Goal: Task Accomplishment & Management: Manage account settings

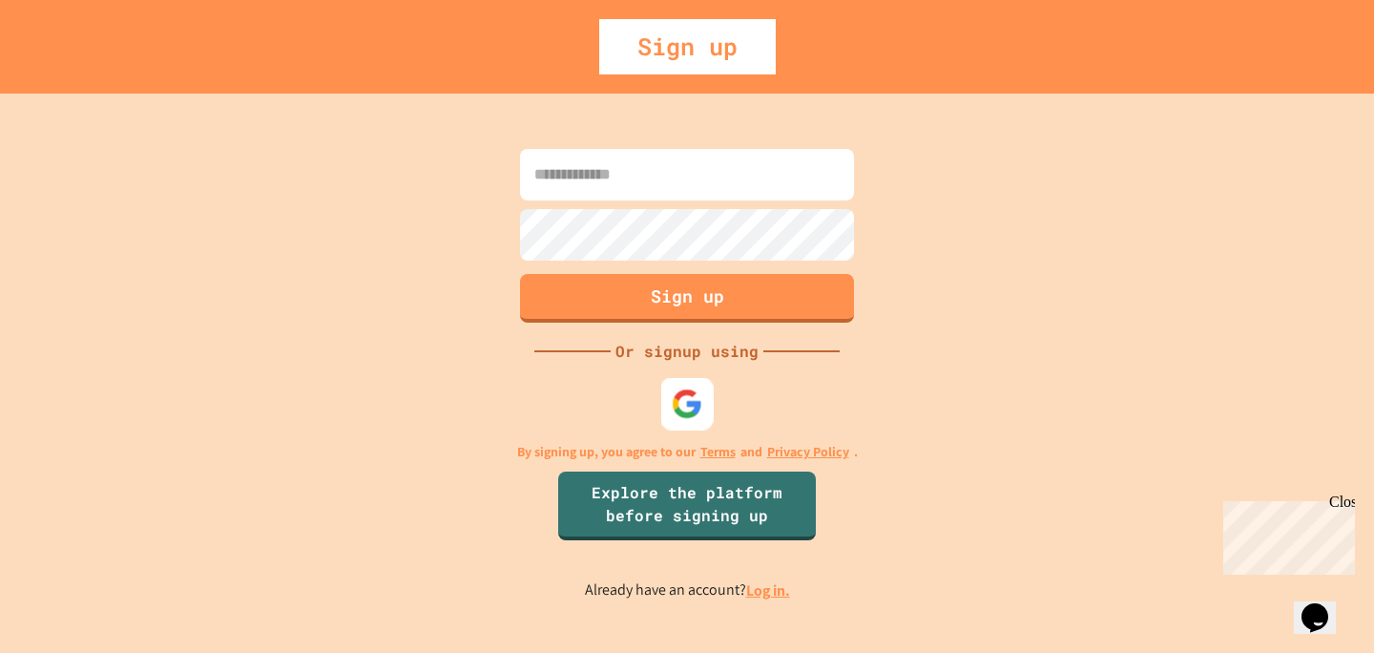
click at [677, 386] on div at bounding box center [687, 404] width 52 height 52
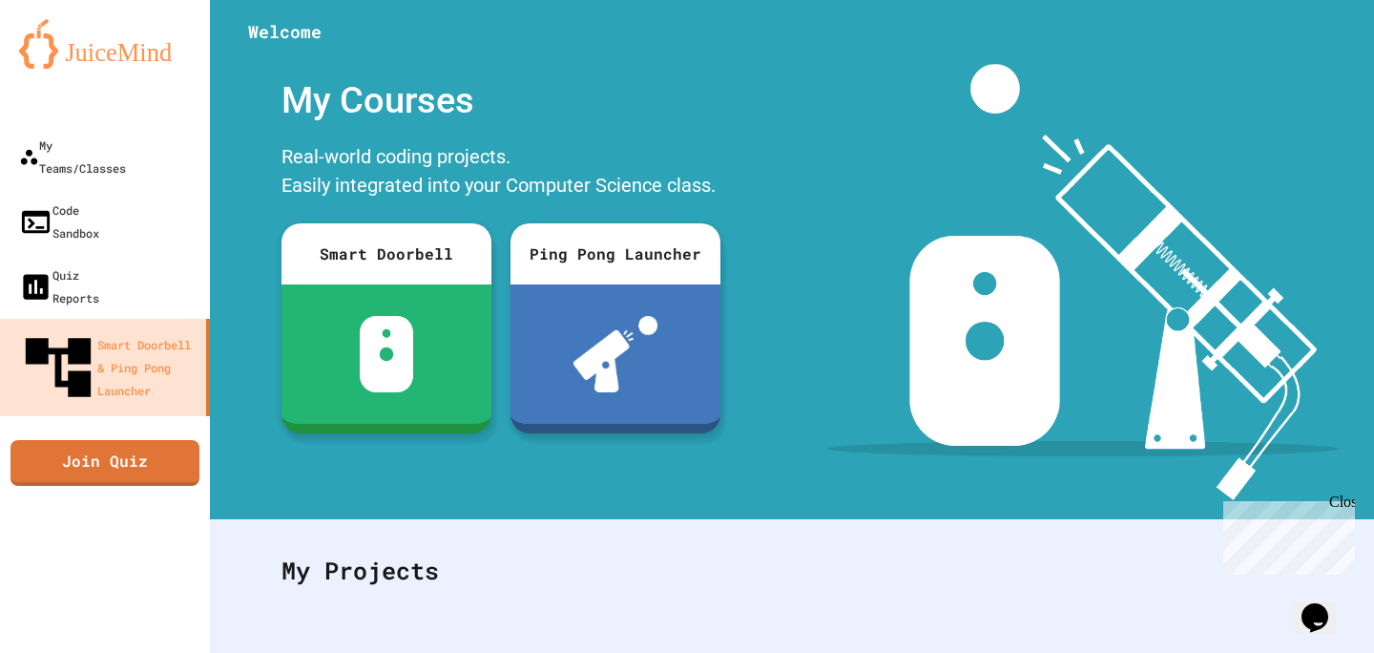
click at [1322, 52] on icon "My Account" at bounding box center [1331, 61] width 18 height 18
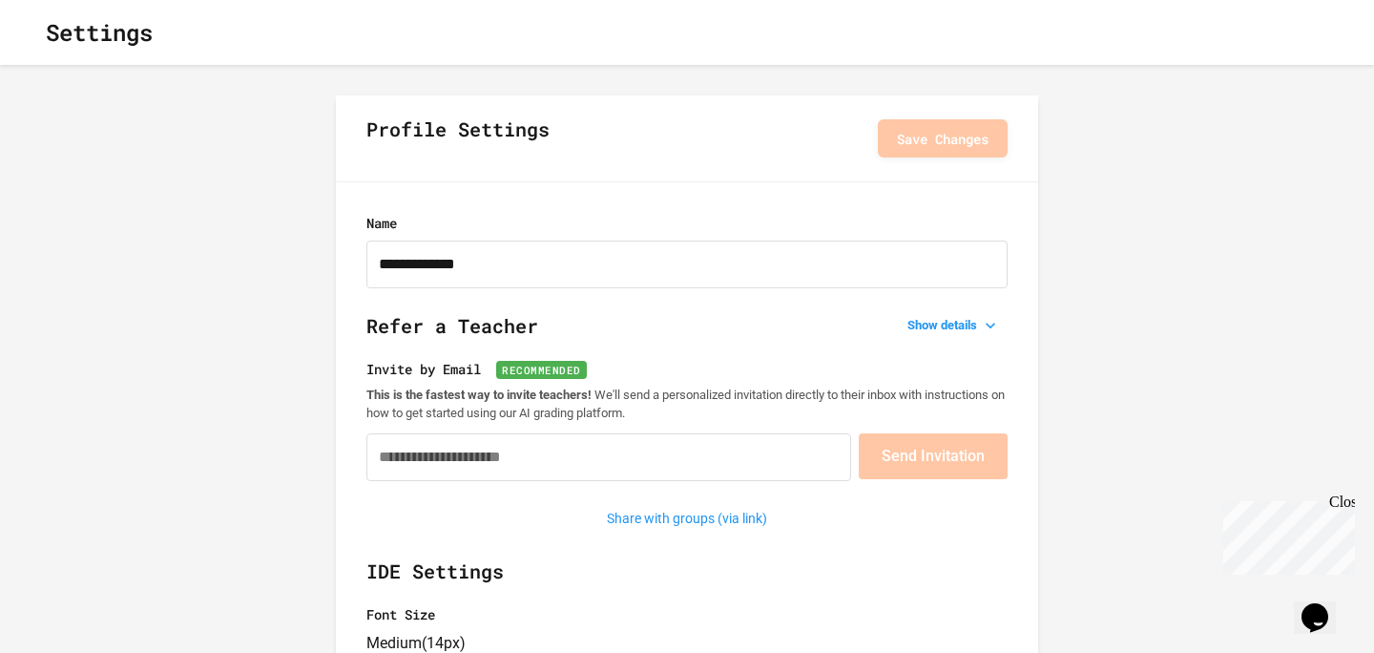
type input "**********"
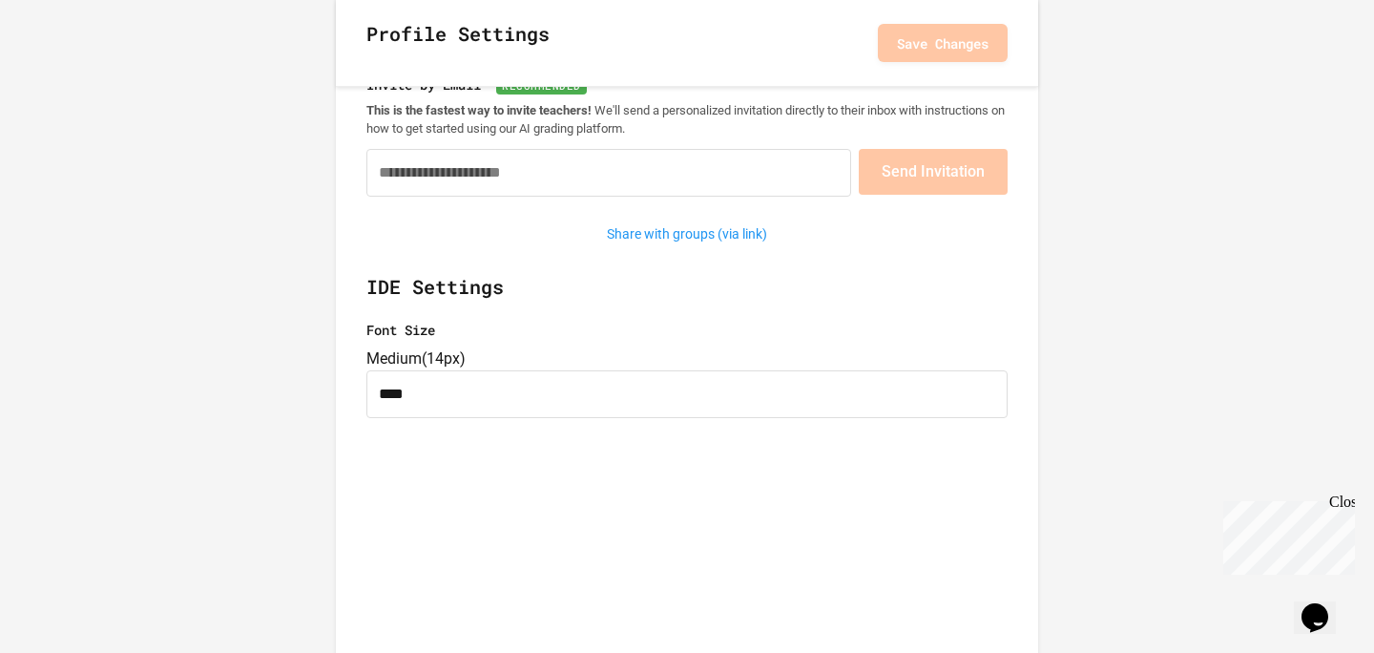
scroll to position [290, 0]
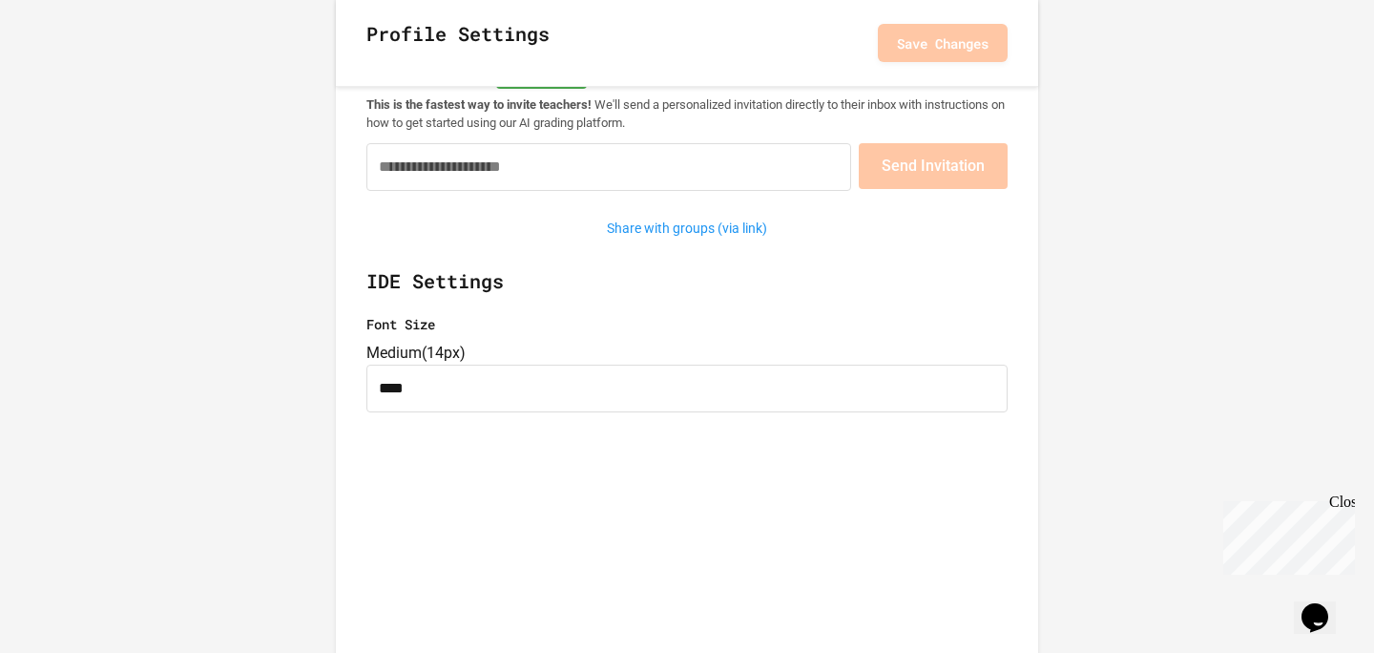
type input "*"
click at [900, 22] on button "Show details" at bounding box center [954, 35] width 108 height 27
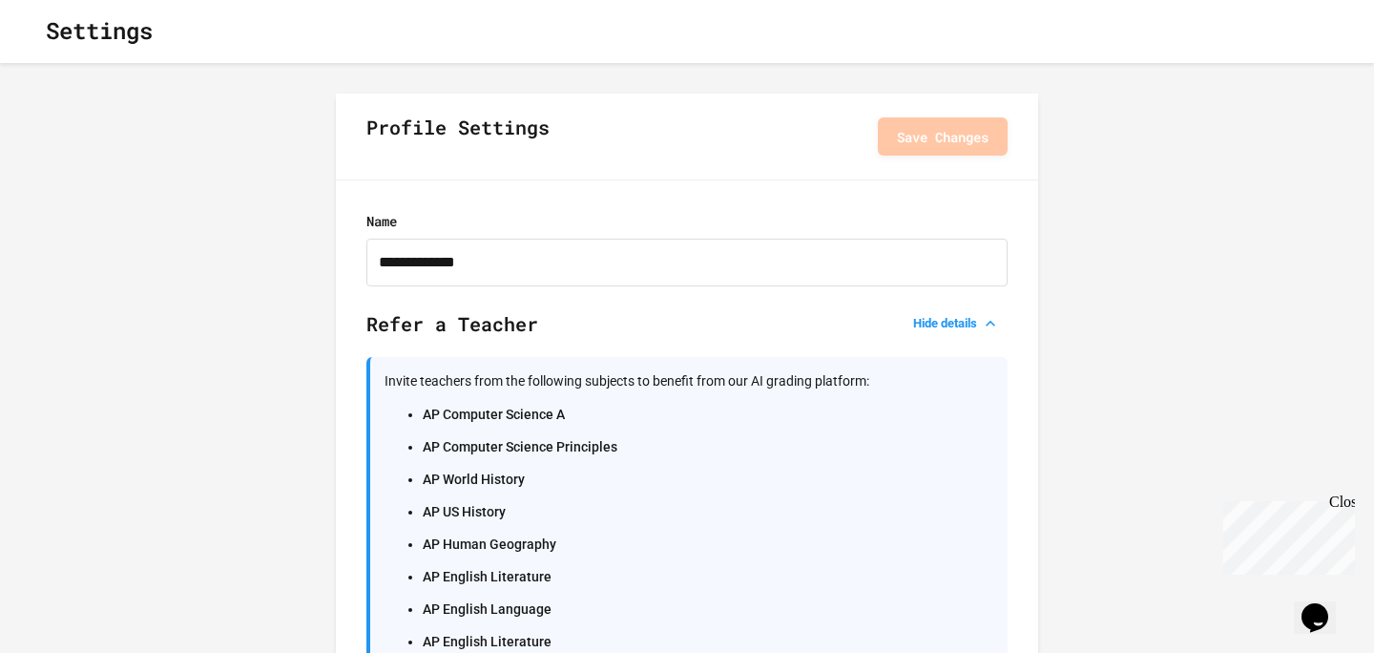
scroll to position [0, 0]
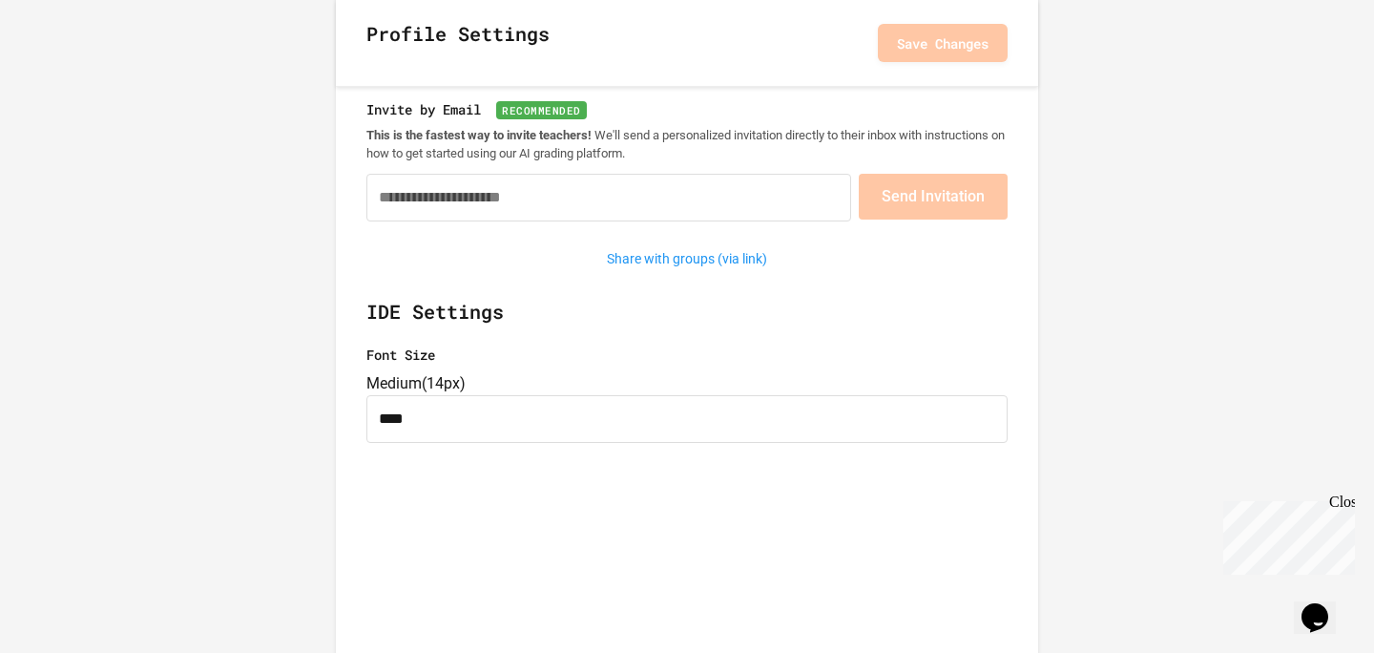
click at [598, 302] on h2 "IDE Settings" at bounding box center [686, 321] width 641 height 48
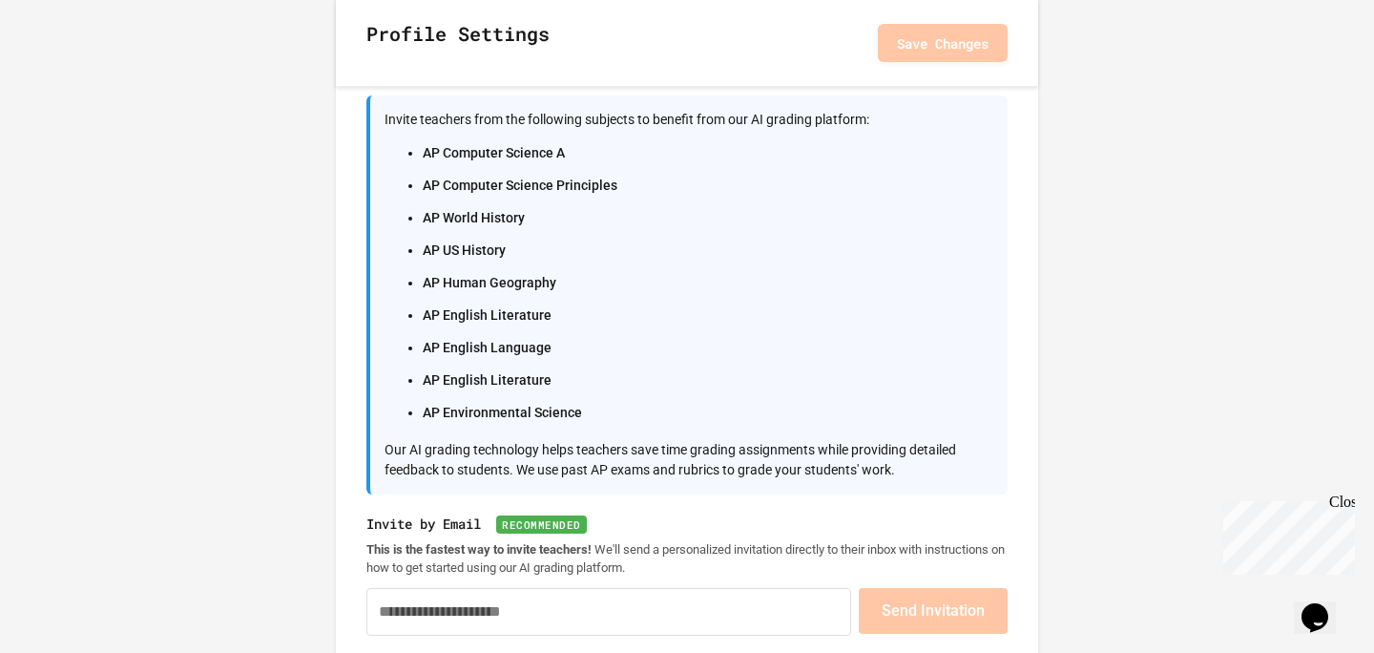
scroll to position [256, 0]
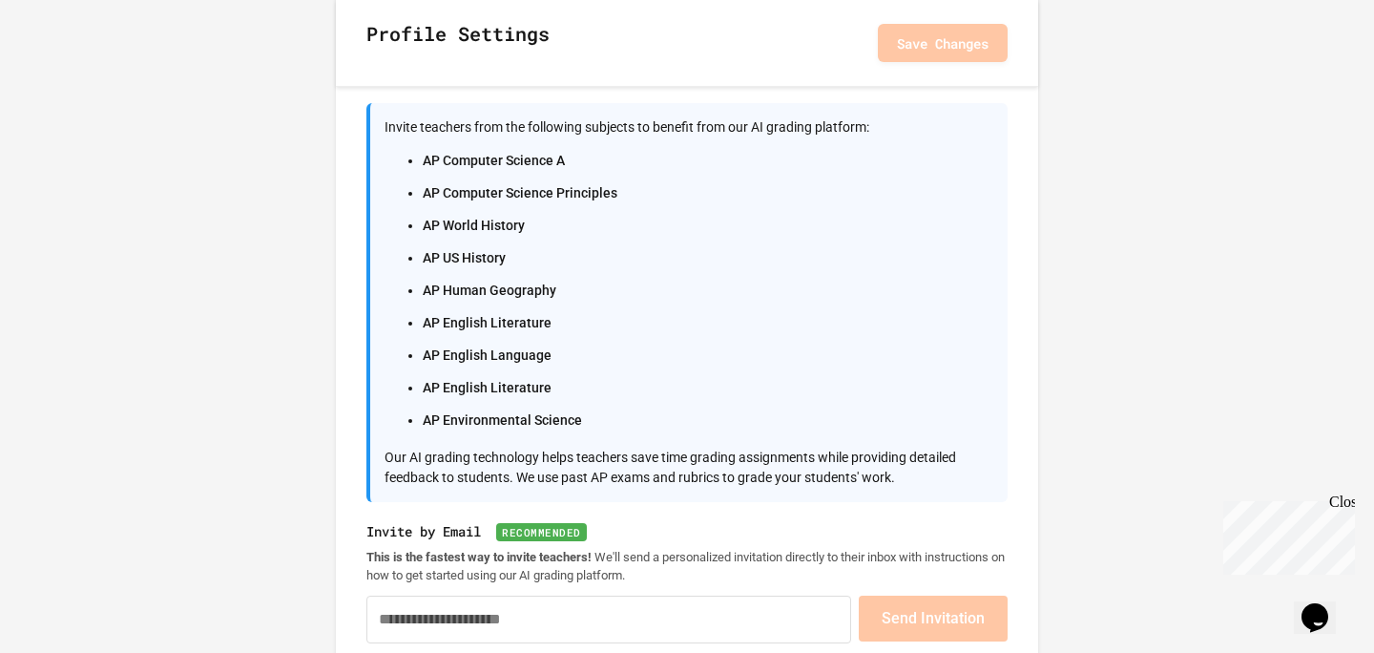
click at [533, 161] on li "AP Computer Science A" at bounding box center [708, 160] width 571 height 27
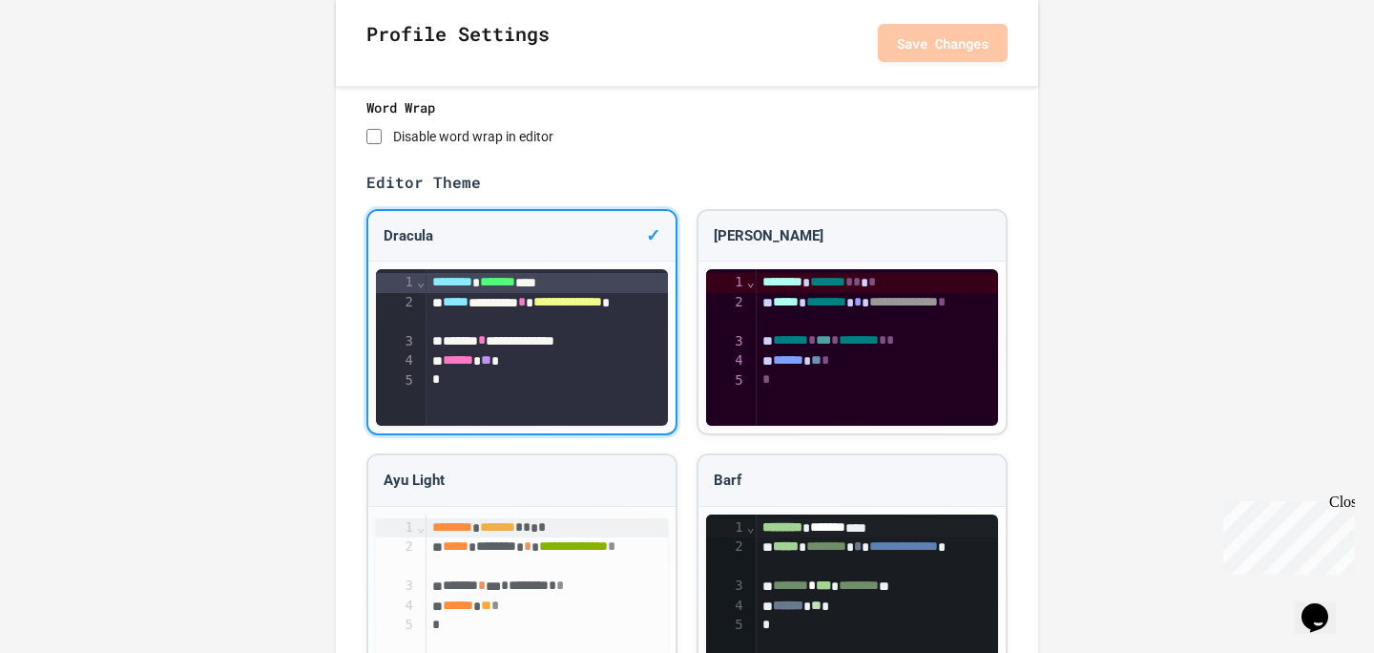
scroll to position [1778, 0]
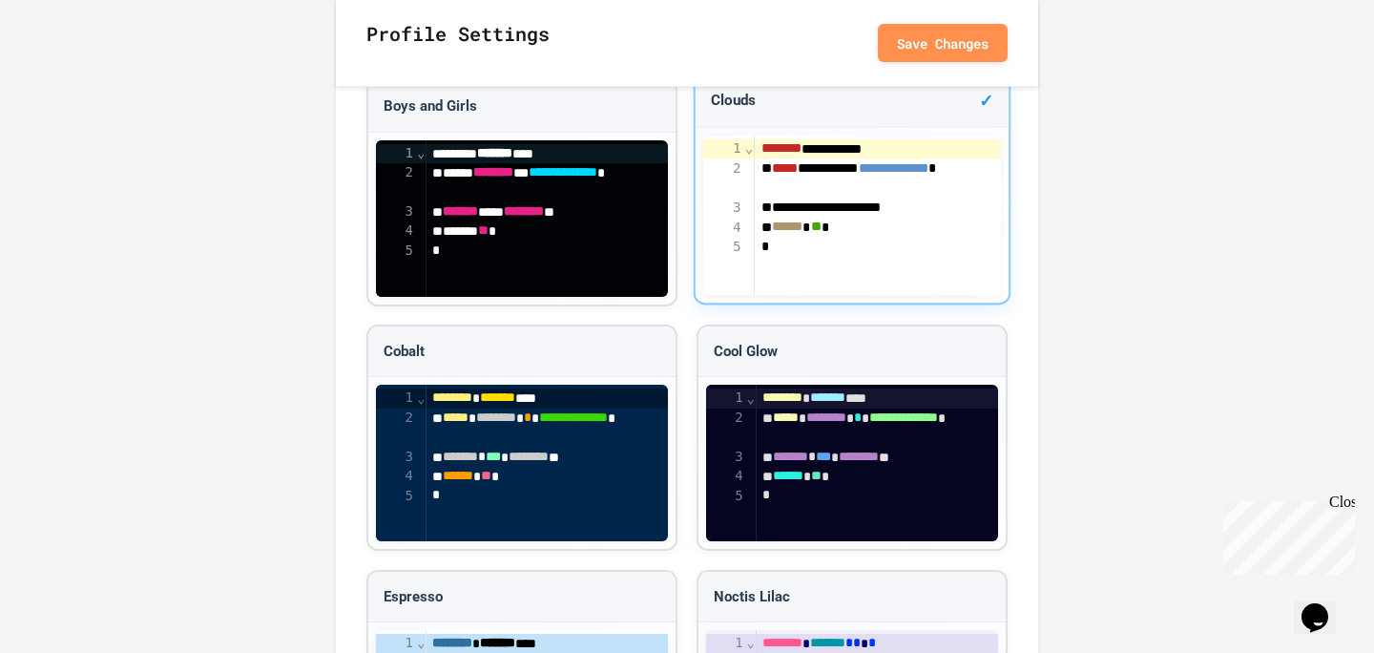
scroll to position [2705, 0]
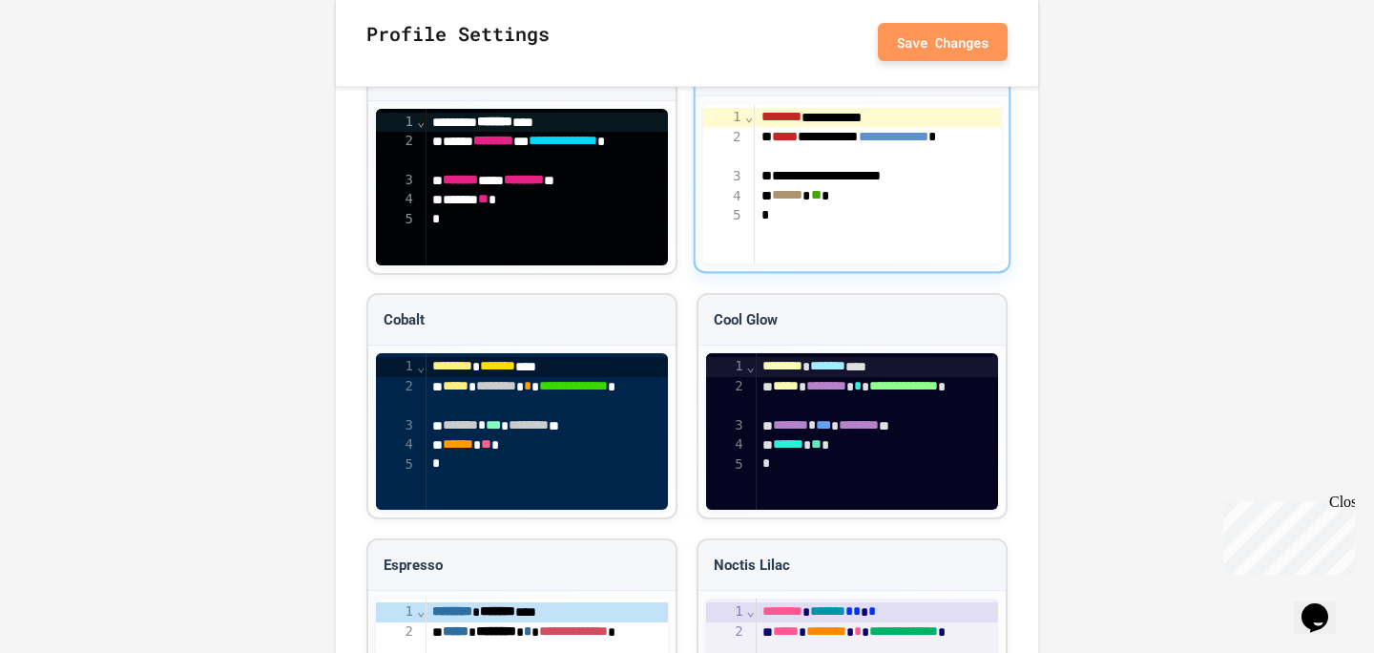
click at [912, 27] on button "Save Changes" at bounding box center [943, 42] width 130 height 38
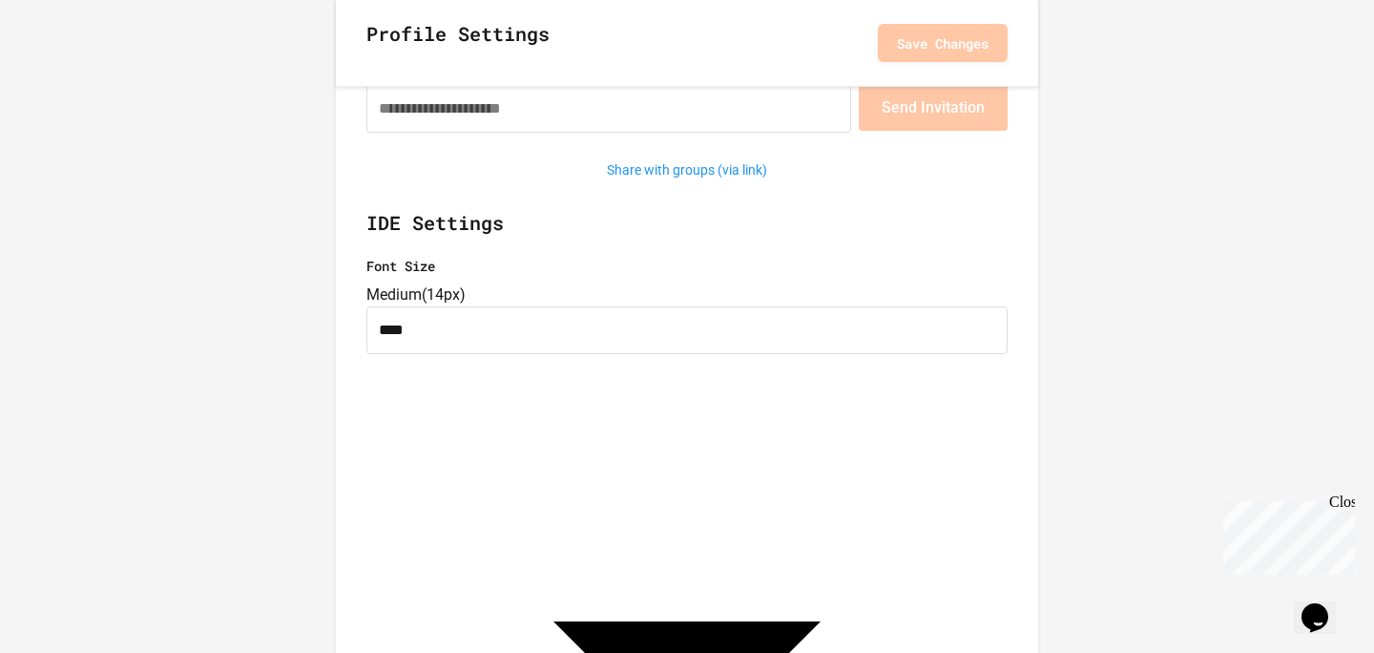
scroll to position [0, 0]
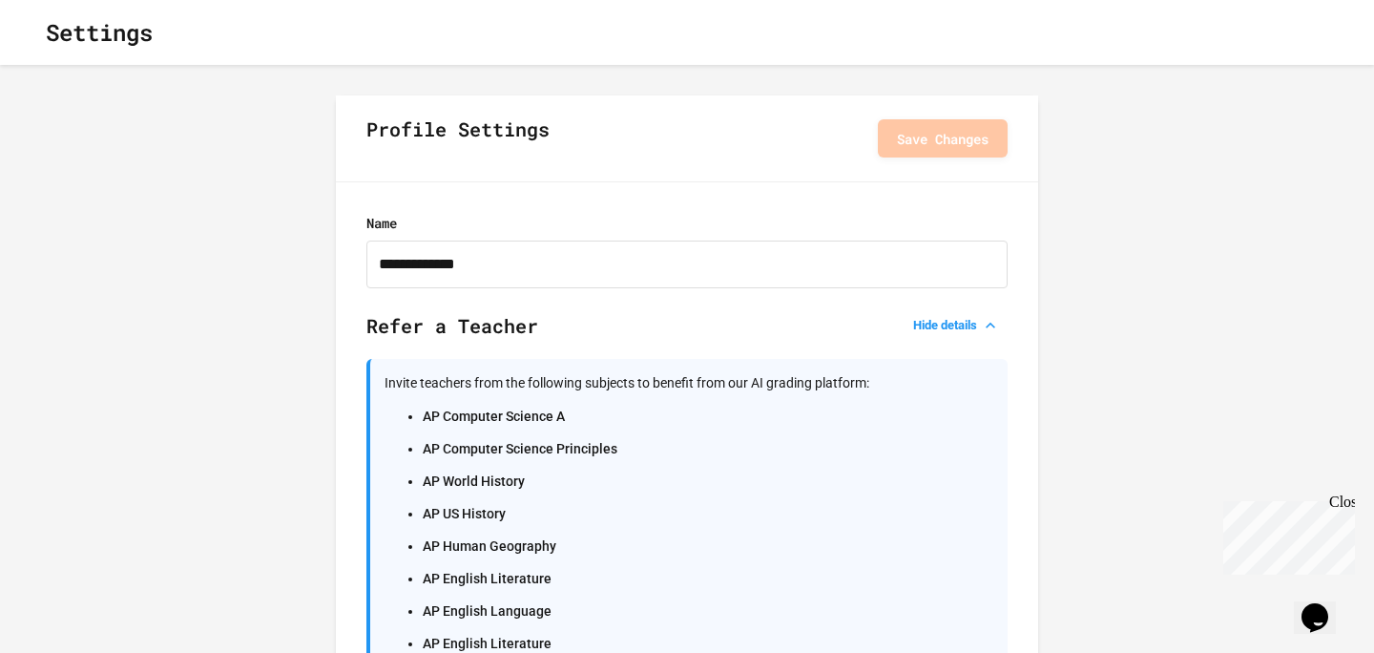
click at [31, 32] on button "button" at bounding box center [31, 32] width 0 height 0
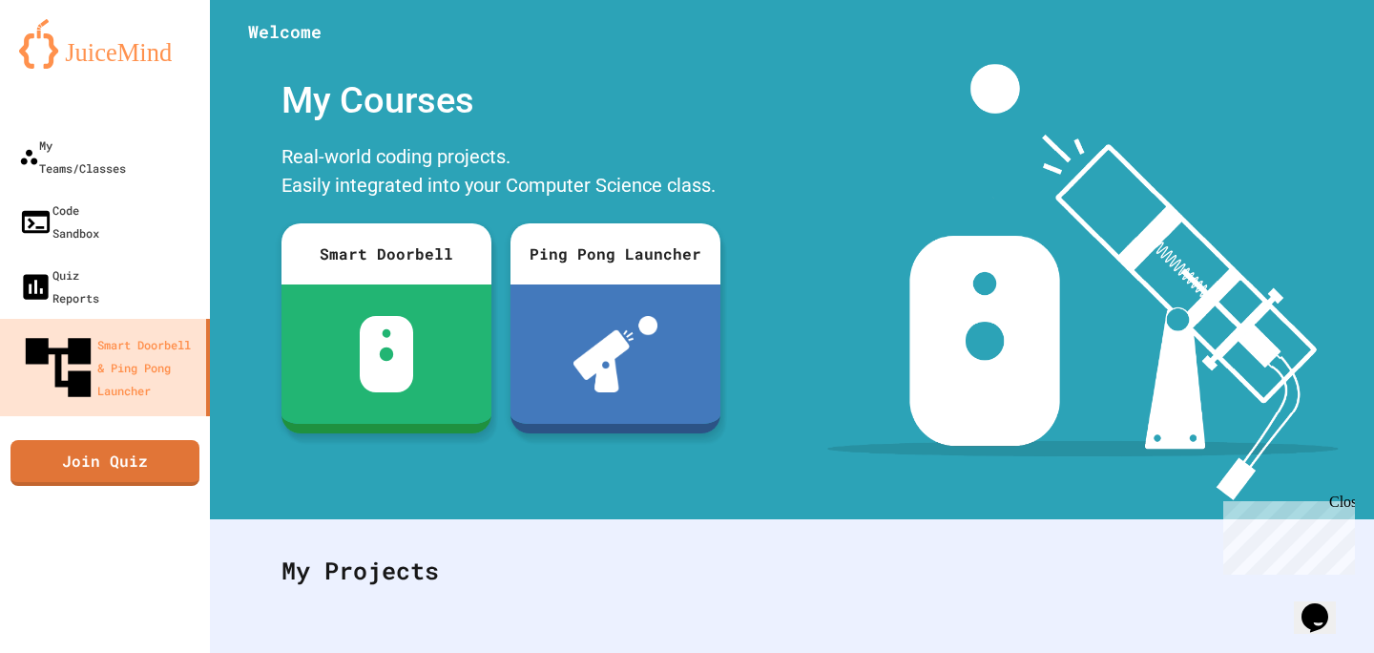
click at [1317, 47] on div "My Account" at bounding box center [1317, 47] width 0 height 0
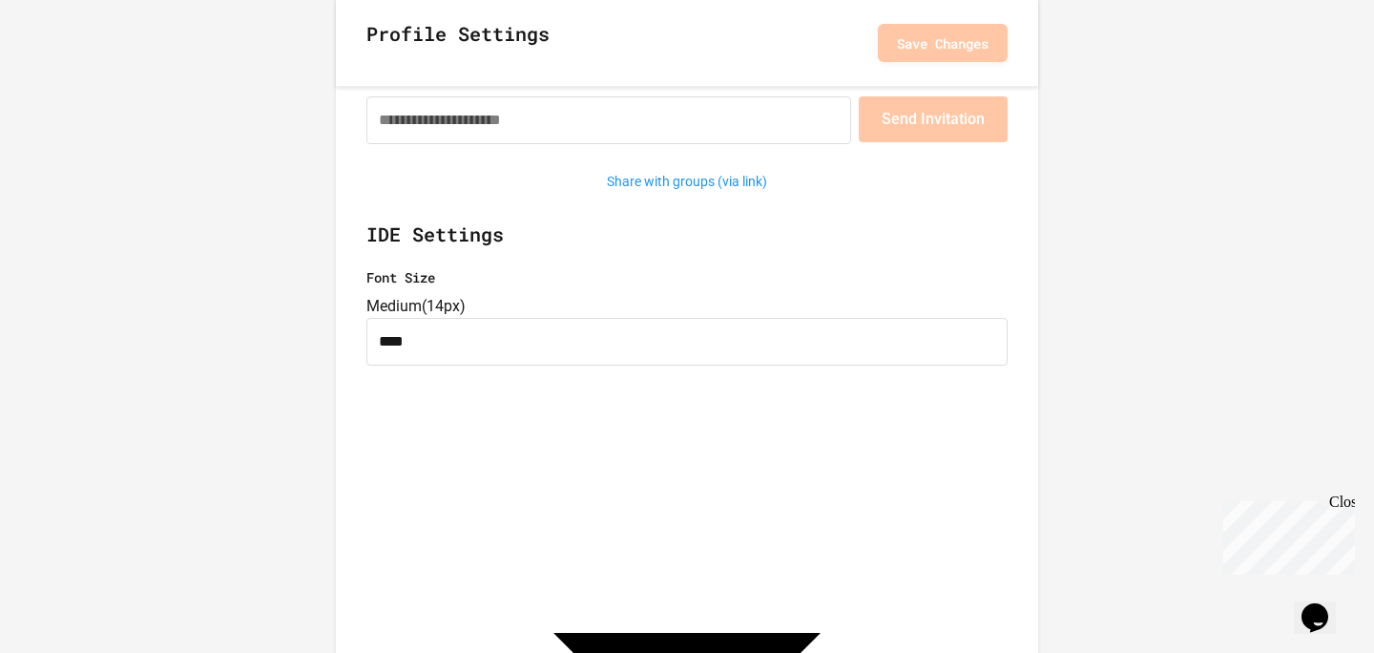
scroll to position [310, 0]
